Goal: Information Seeking & Learning: Understand process/instructions

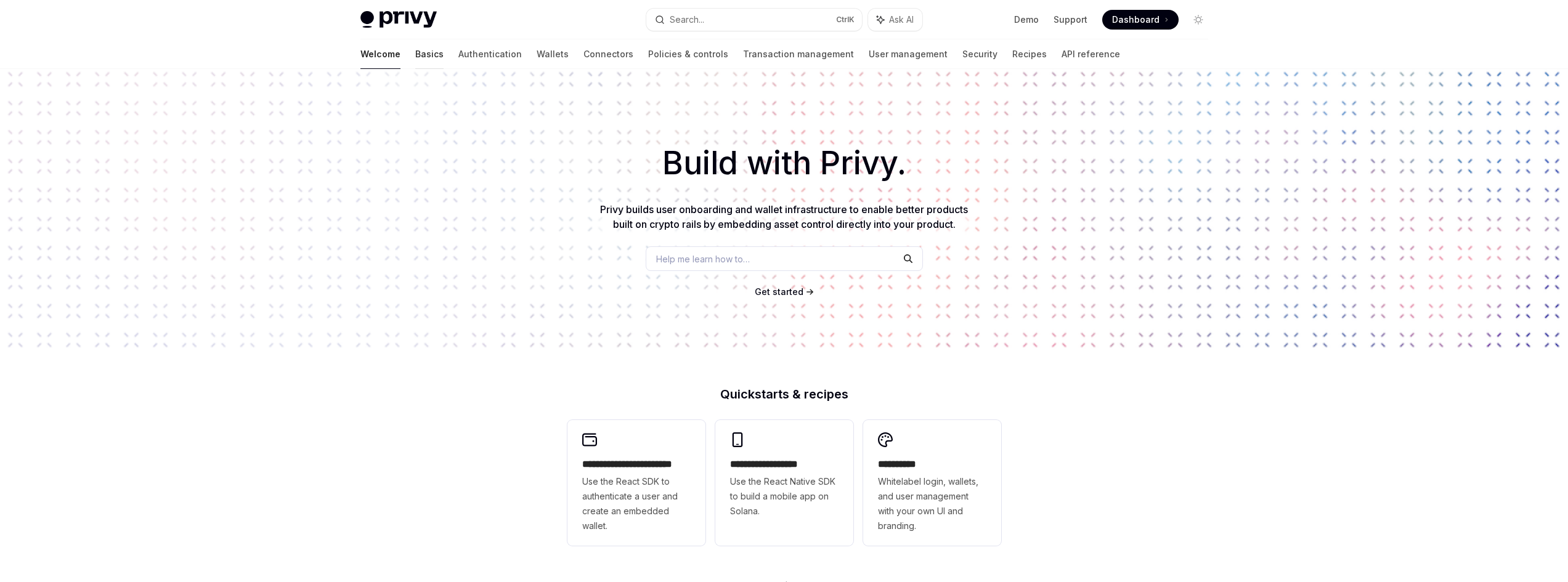
click at [415, 56] on link "Basics" at bounding box center [430, 54] width 29 height 29
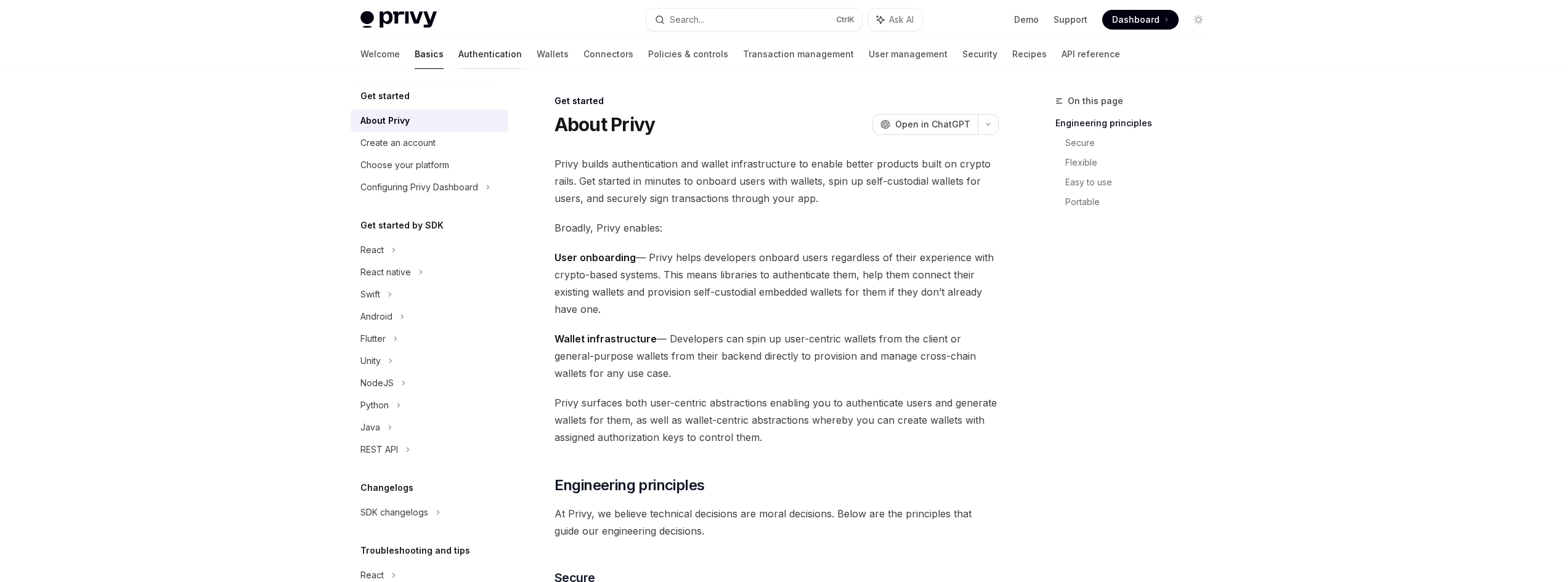
click at [458, 54] on link "Authentication" at bounding box center [489, 54] width 63 height 29
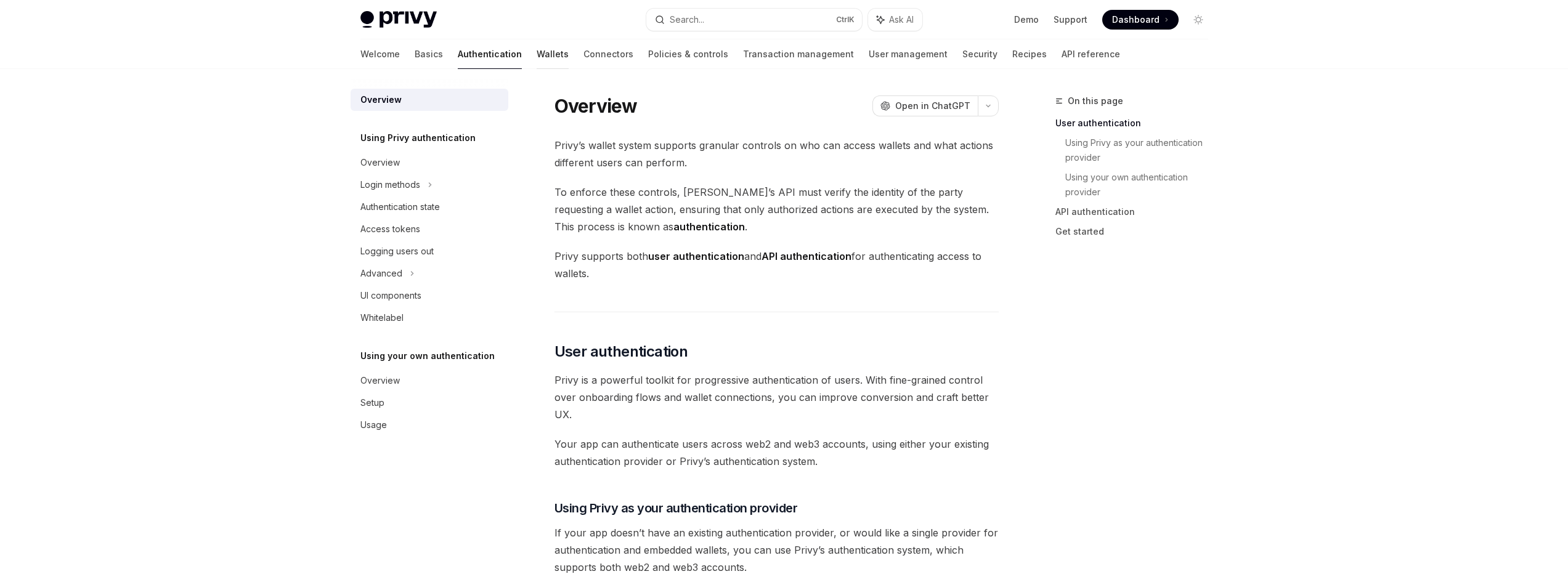
click at [537, 50] on link "Wallets" at bounding box center [553, 54] width 32 height 29
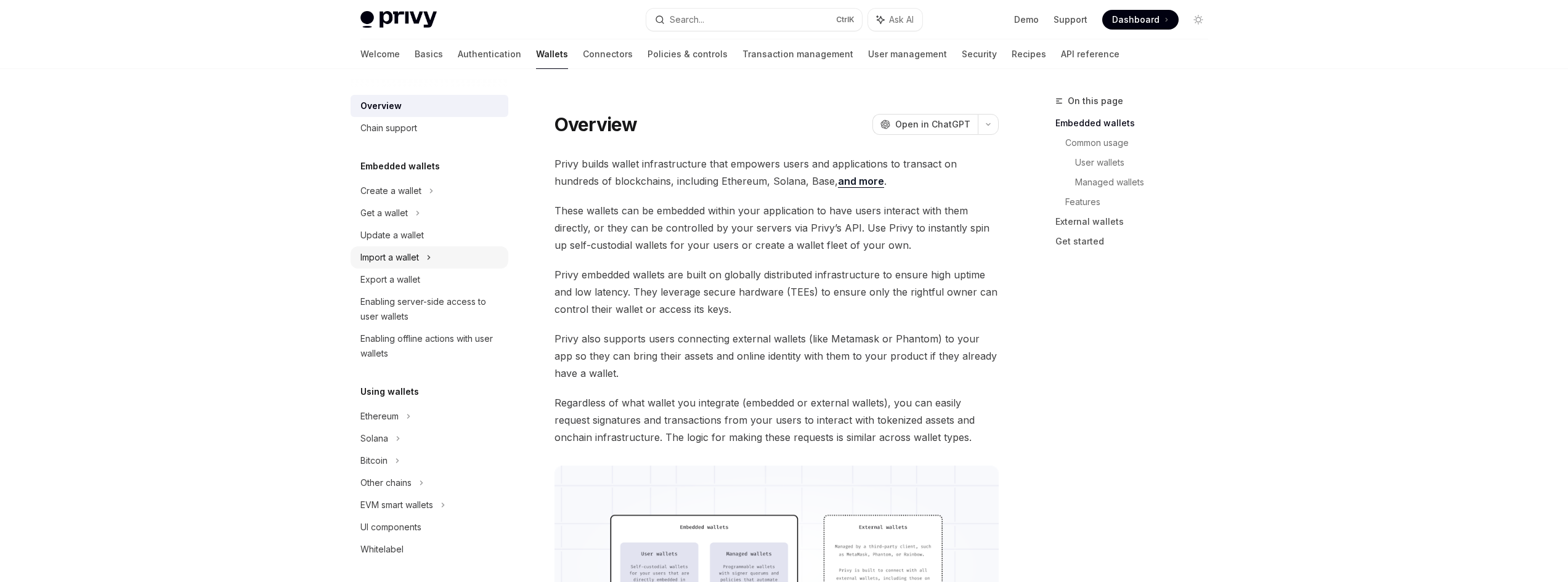
scroll to position [62, 0]
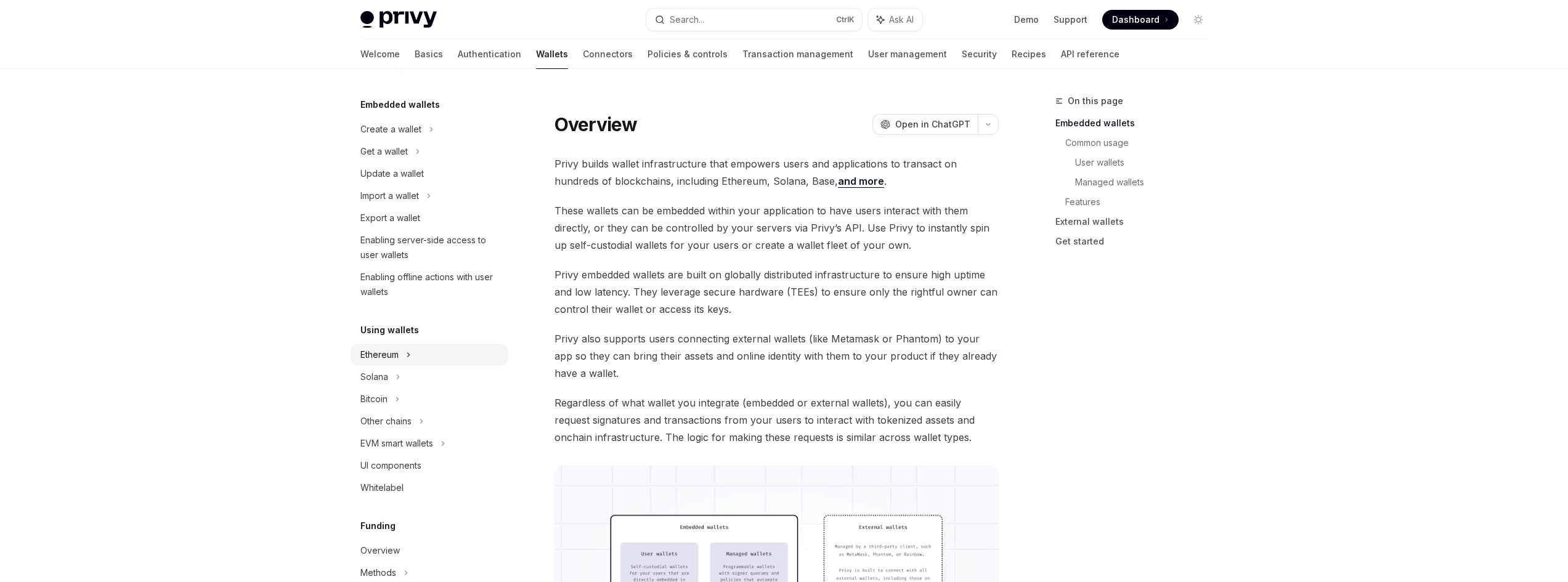
click at [405, 140] on div "Ethereum" at bounding box center [430, 129] width 158 height 22
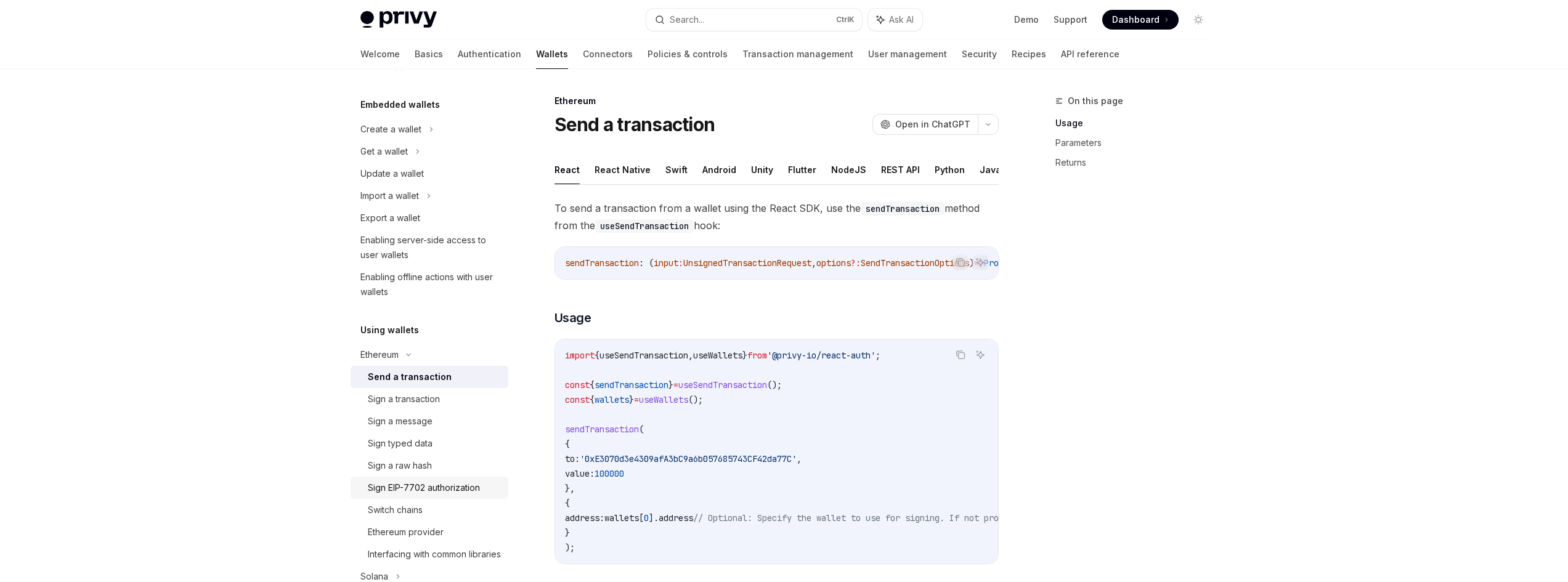
click at [432, 488] on div "Sign EIP-7702 authorization" at bounding box center [424, 487] width 113 height 15
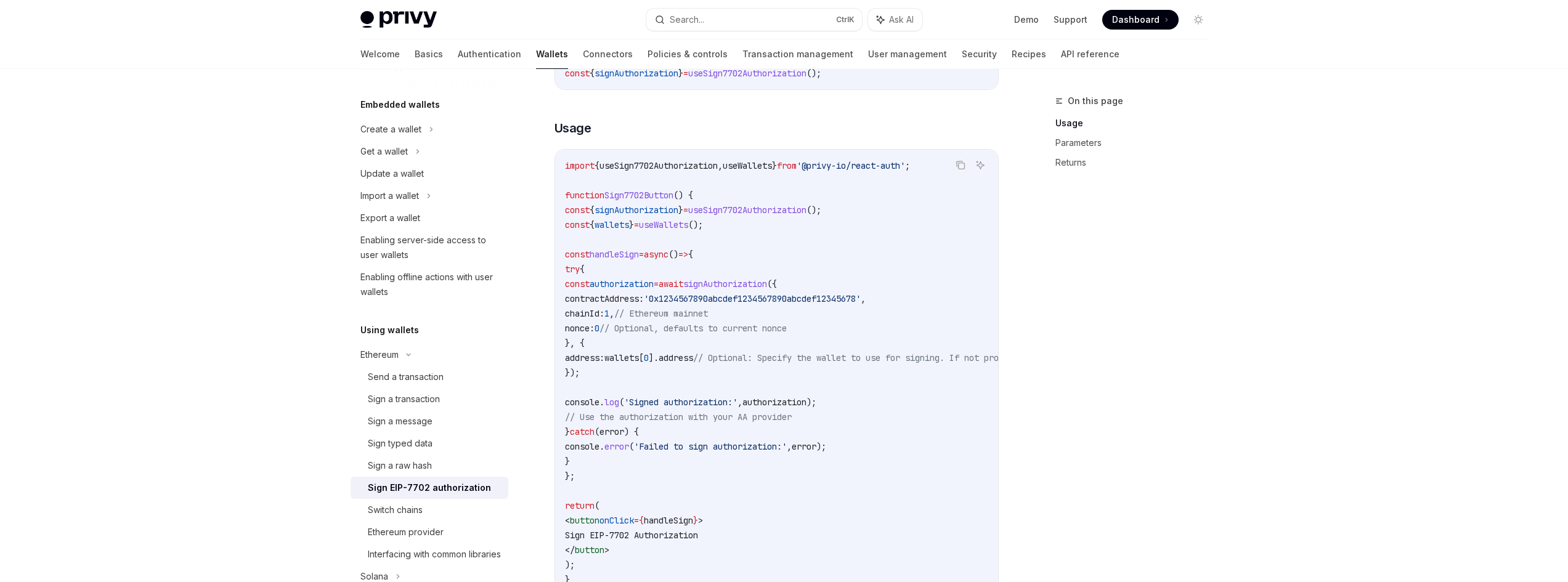
scroll to position [370, 0]
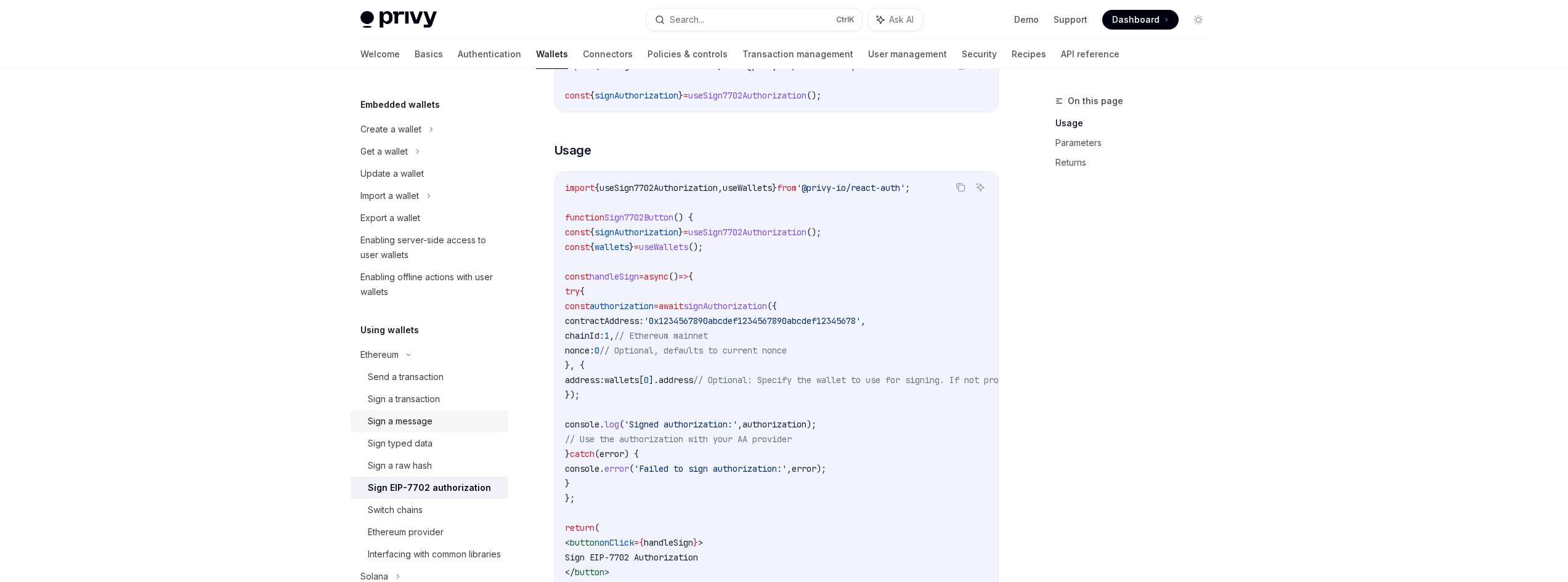
click at [430, 426] on div "Sign a message" at bounding box center [400, 421] width 64 height 15
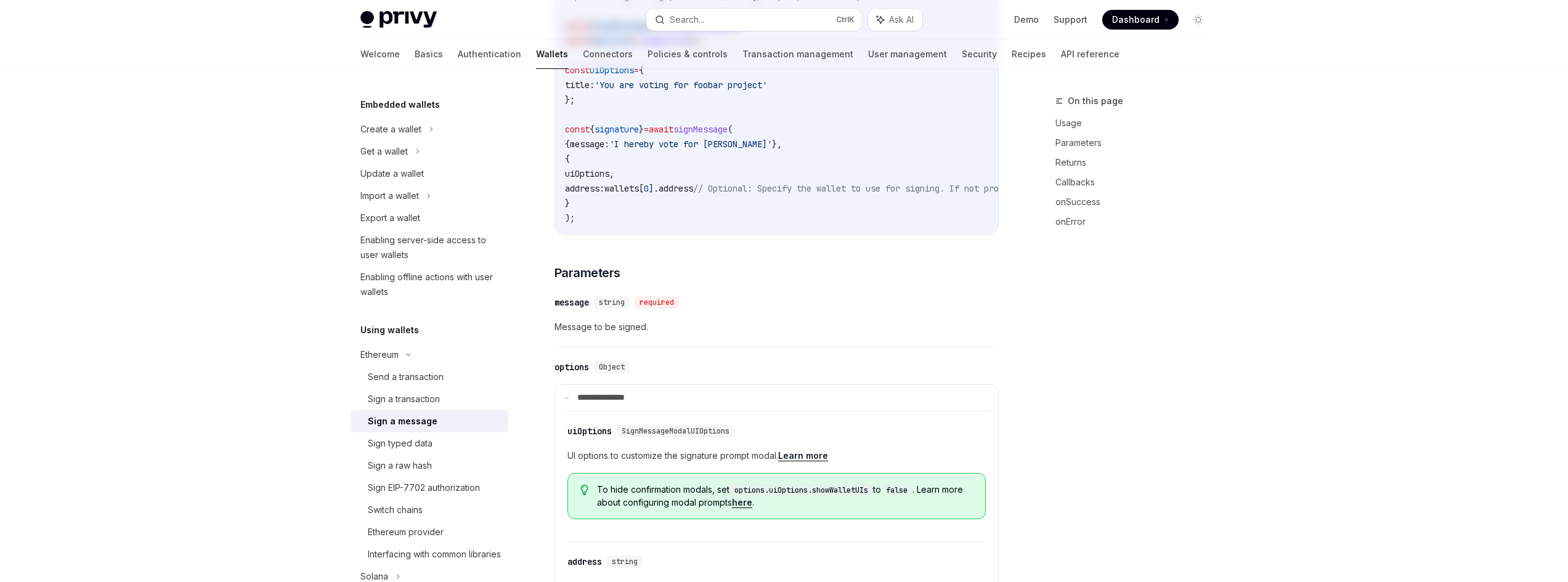
type textarea "*"
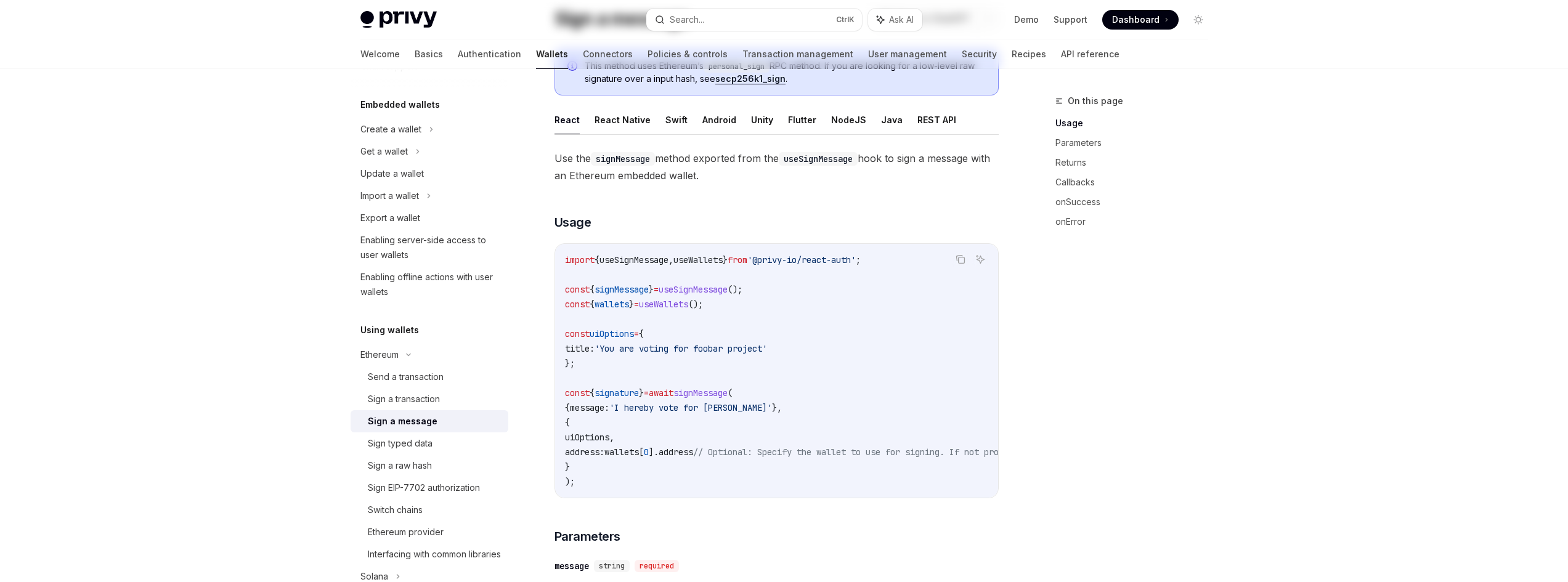
scroll to position [370, 0]
